Goal: Task Accomplishment & Management: Manage account settings

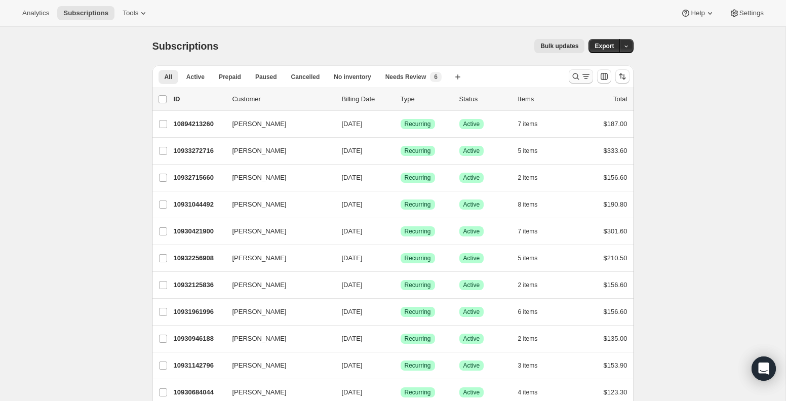
click at [581, 73] on icon "Search and filter results" at bounding box center [586, 76] width 10 height 10
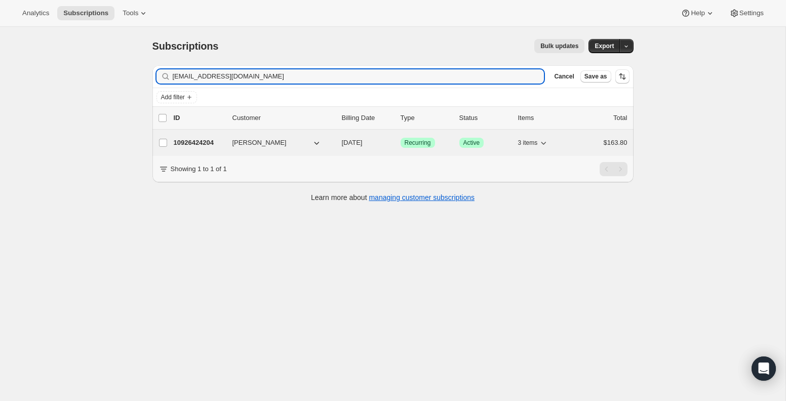
type input "[EMAIL_ADDRESS][DOMAIN_NAME]"
click at [185, 141] on p "10926424204" at bounding box center [199, 143] width 51 height 10
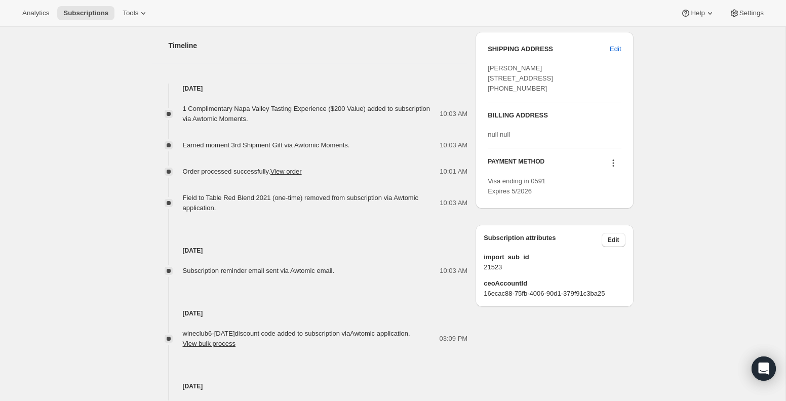
scroll to position [463, 0]
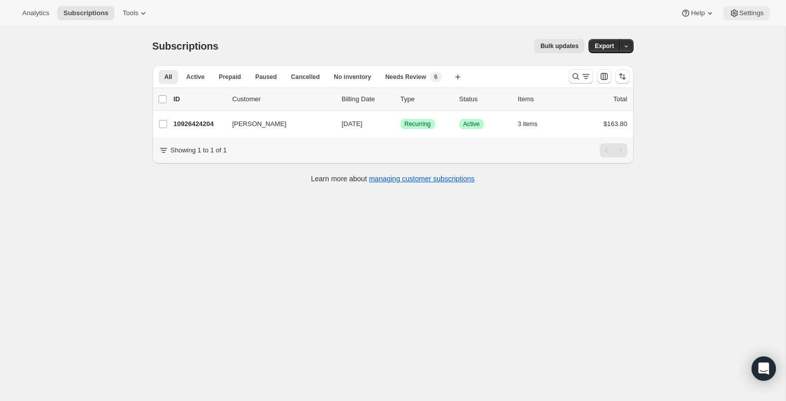
click at [739, 12] on span "Settings" at bounding box center [751, 13] width 24 height 8
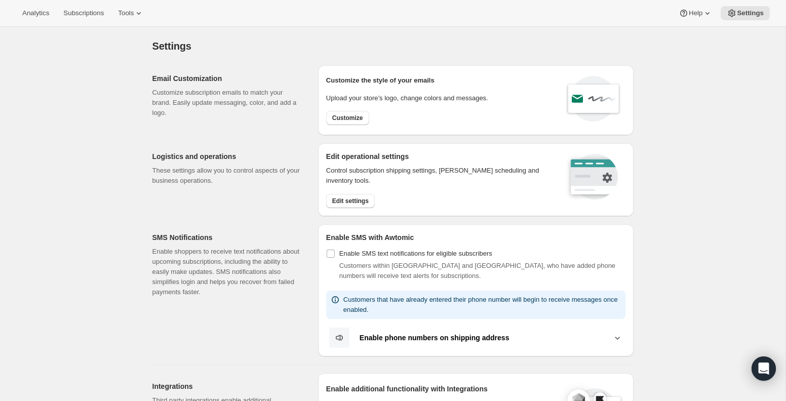
click at [617, 334] on icon at bounding box center [617, 338] width 10 height 10
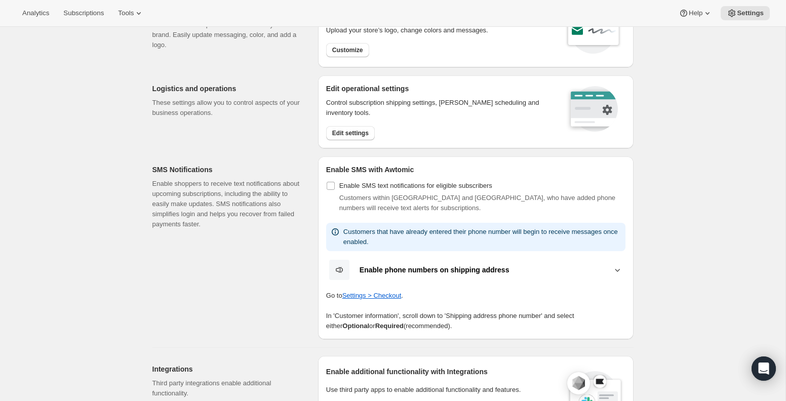
scroll to position [17, 0]
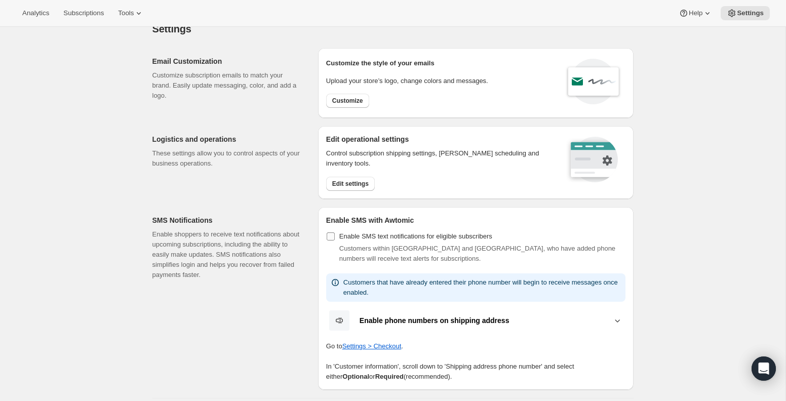
click at [329, 235] on input "Enable SMS text notifications for eligible subscribers" at bounding box center [330, 236] width 8 height 8
checkbox input "true"
select select "22:00"
select select "09:00"
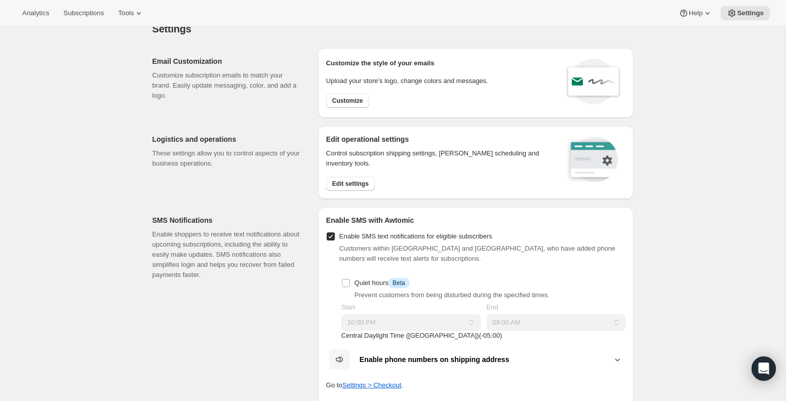
scroll to position [76, 0]
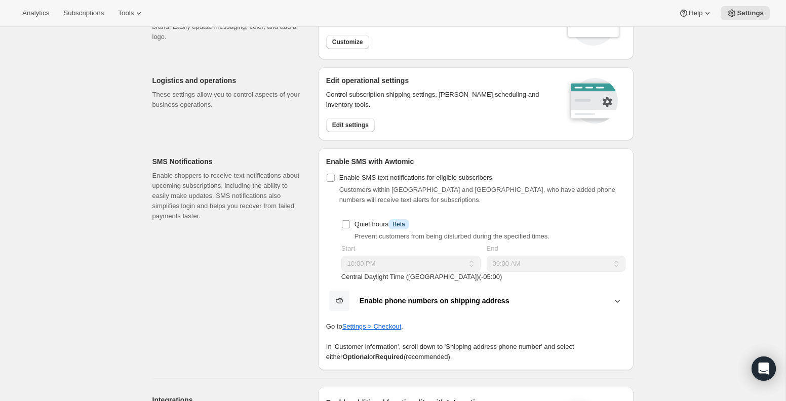
checkbox input "false"
